Goal: Task Accomplishment & Management: Complete application form

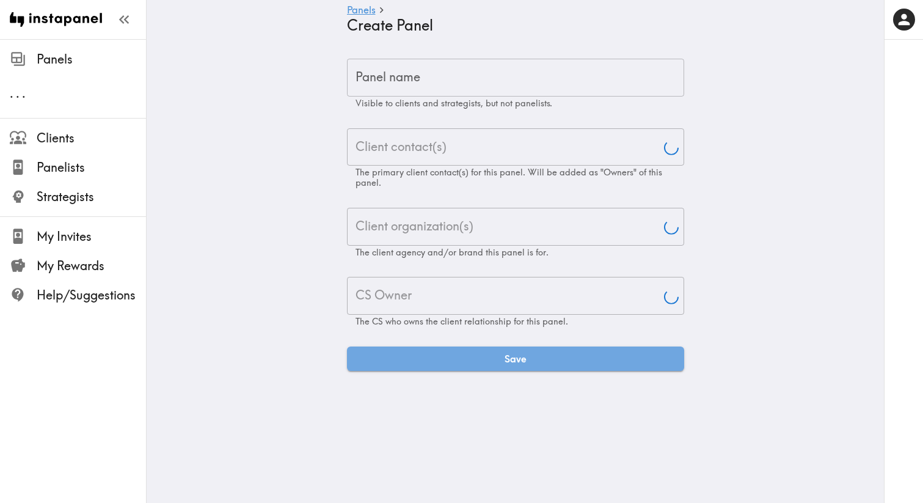
type input "Aj"
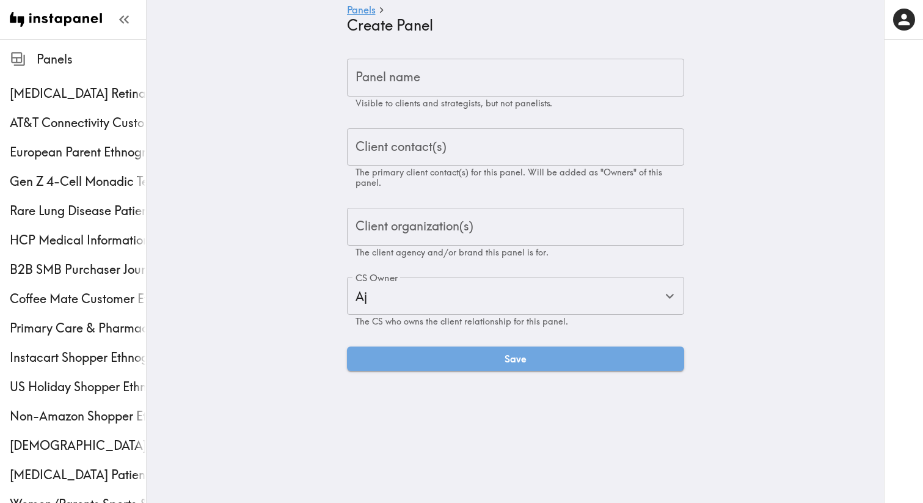
click at [400, 78] on input "Panel name" at bounding box center [515, 78] width 337 height 38
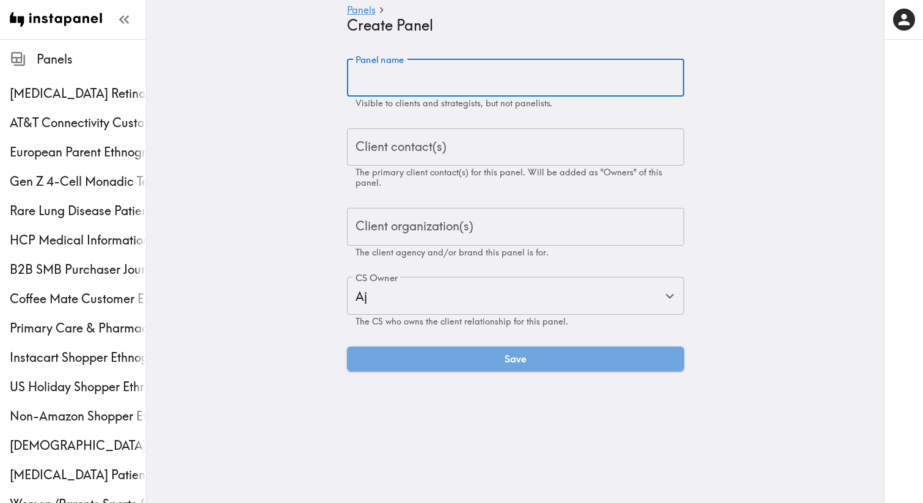
paste input "UK Car Buyer Ethnography"
type input "UK Car Buyer Ethnography"
click at [405, 142] on div "Client contact(s) Client contact(s) The primary client contact(s) for this pane…" at bounding box center [515, 158] width 337 height 60
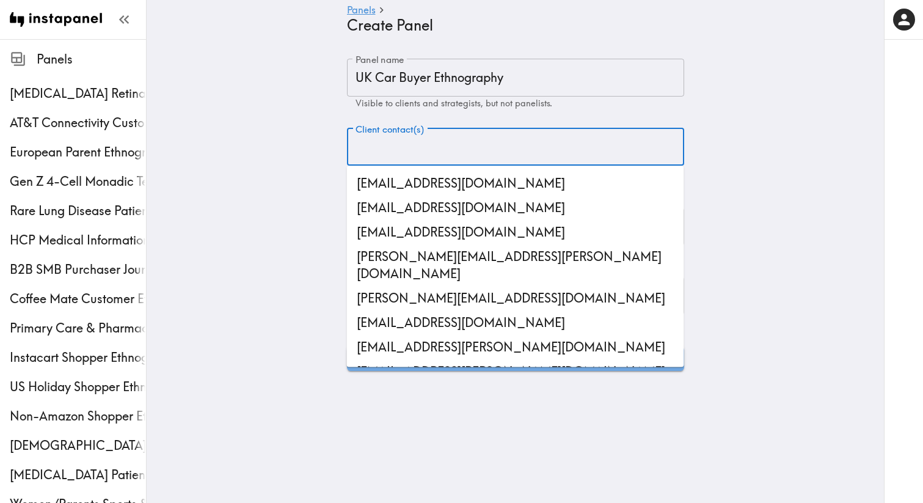
paste input "[EMAIL_ADDRESS][PERSON_NAME][DOMAIN_NAME]"
type input "[EMAIL_ADDRESS][PERSON_NAME][DOMAIN_NAME]"
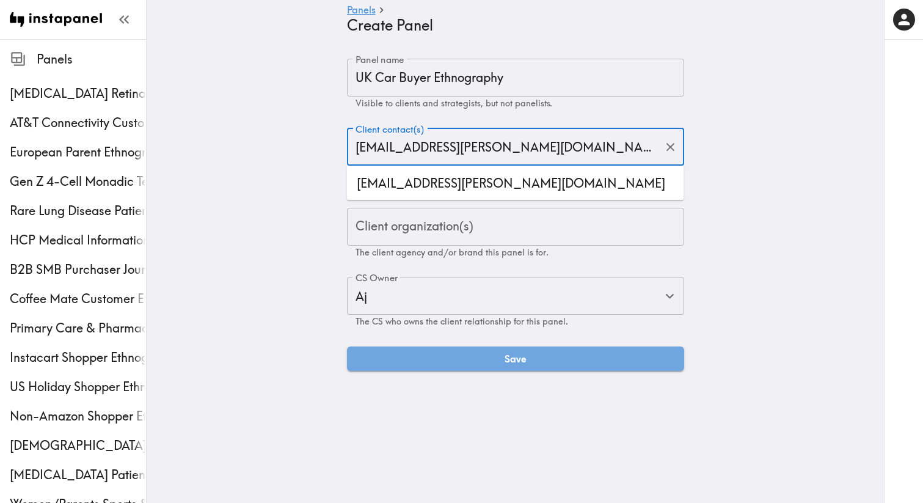
click at [427, 175] on li "[EMAIL_ADDRESS][PERSON_NAME][DOMAIN_NAME]" at bounding box center [515, 183] width 337 height 24
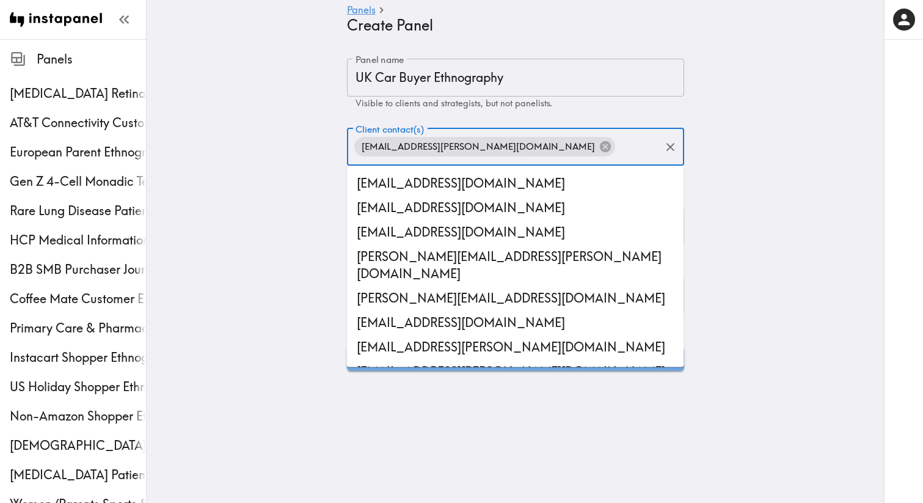
scroll to position [44408, 0]
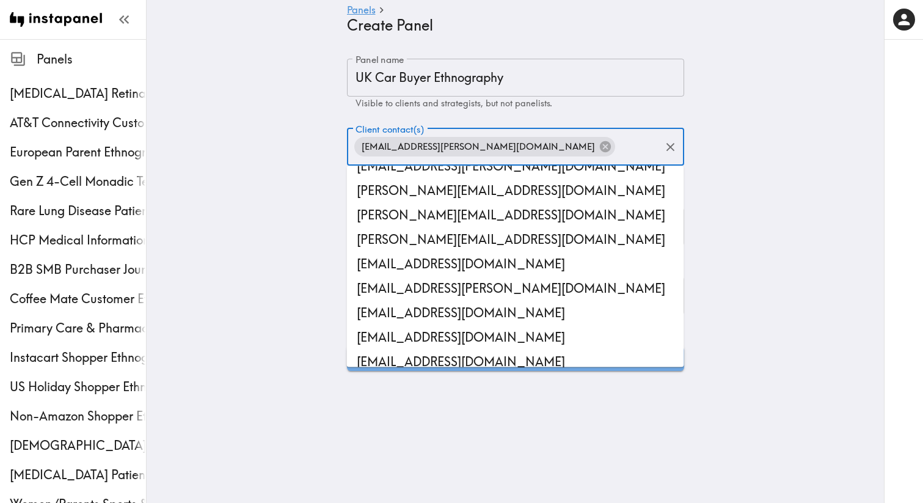
click at [272, 205] on main "Panels Create Panel Panel name UK Car Buyer Ethnography Panel name Visible to c…" at bounding box center [515, 214] width 737 height 351
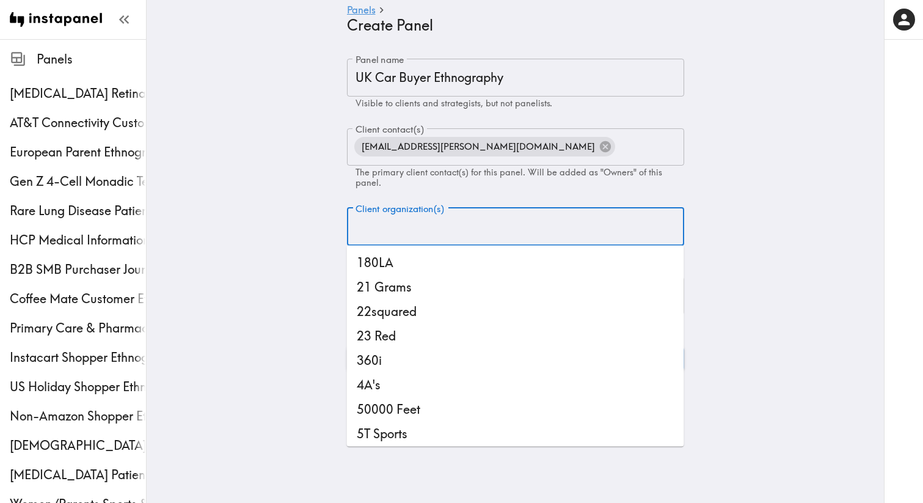
click at [416, 235] on input "Client organization(s)" at bounding box center [515, 226] width 326 height 27
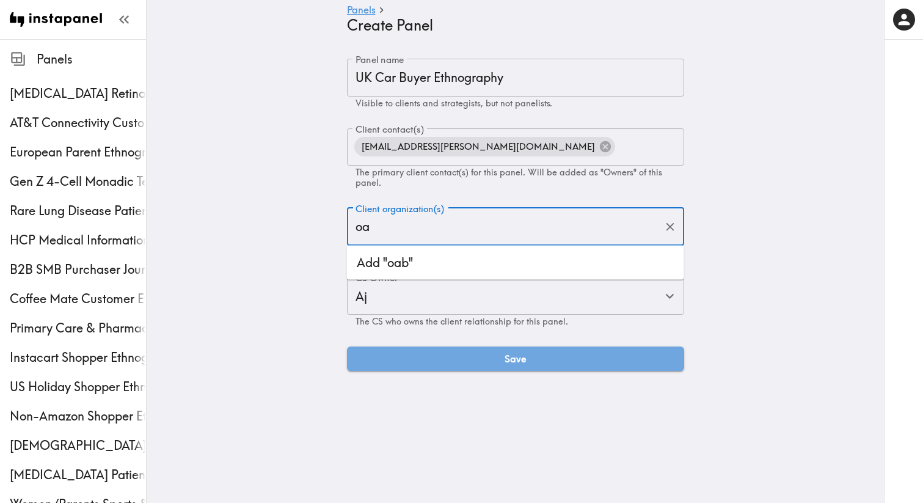
type input "o"
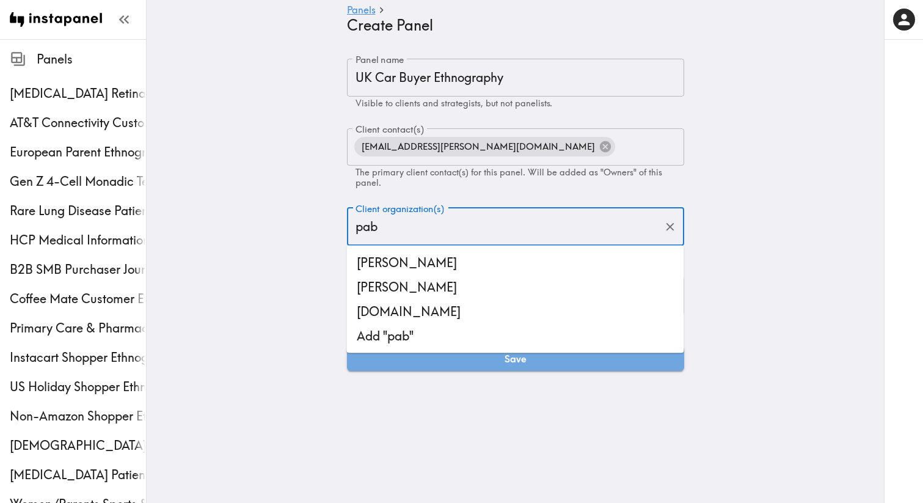
type input "pabl"
click at [416, 291] on li "[PERSON_NAME]" at bounding box center [515, 287] width 337 height 24
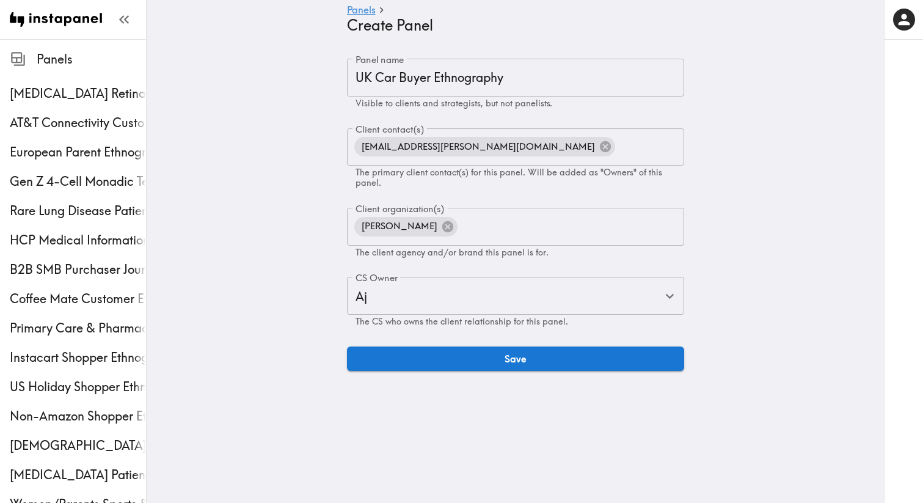
click at [308, 293] on main "Panels Create Panel Panel name UK Car Buyer Ethnography Panel name Visible to c…" at bounding box center [515, 214] width 737 height 351
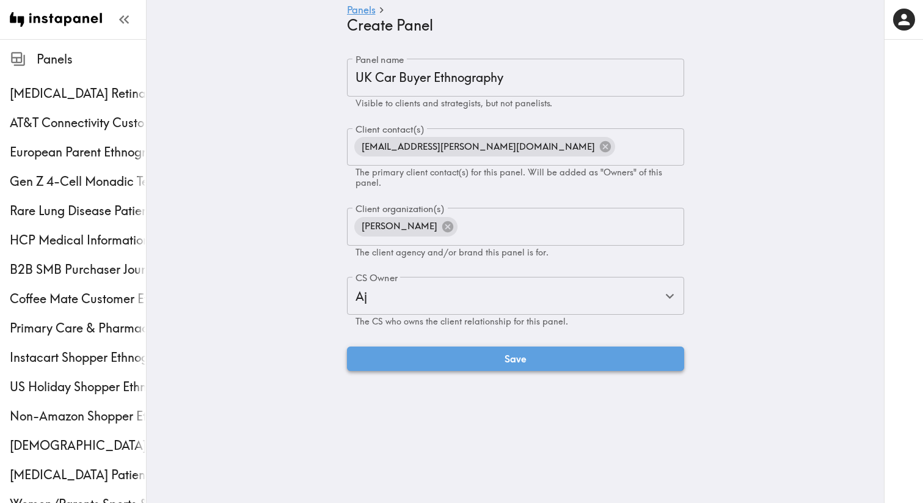
click at [407, 369] on button "Save" at bounding box center [515, 358] width 337 height 24
